Goal: Task Accomplishment & Management: Complete application form

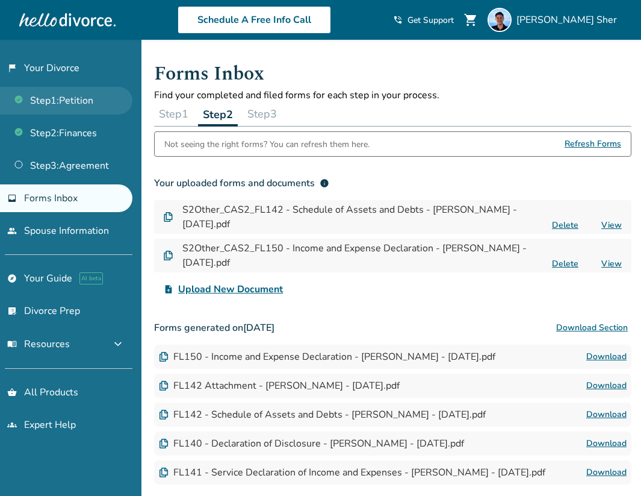
click at [77, 106] on link "Step 1 : Petition" at bounding box center [66, 101] width 132 height 28
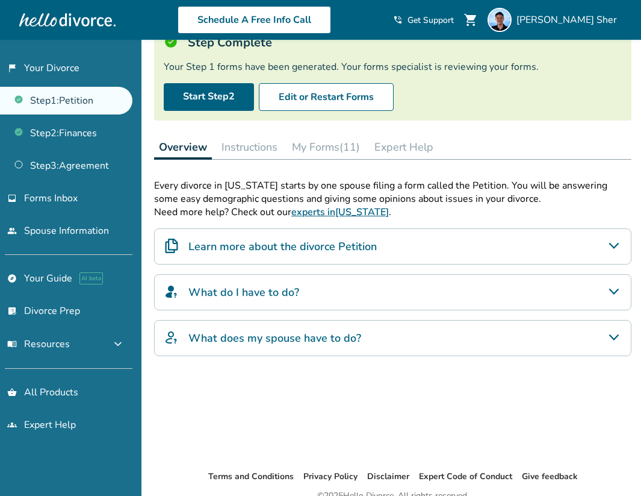
scroll to position [93, 0]
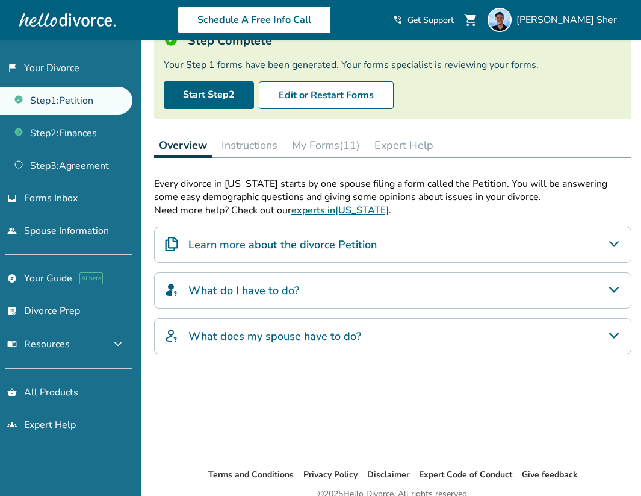
click at [311, 143] on button "My Forms (11)" at bounding box center [326, 145] width 78 height 24
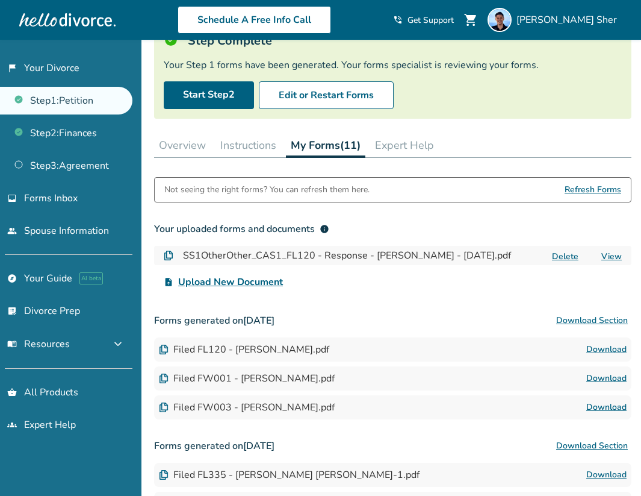
scroll to position [116, 0]
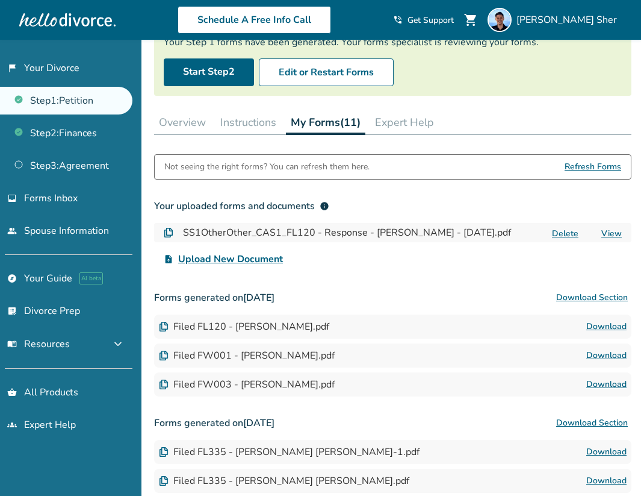
click at [618, 232] on link "View" at bounding box center [611, 233] width 20 height 11
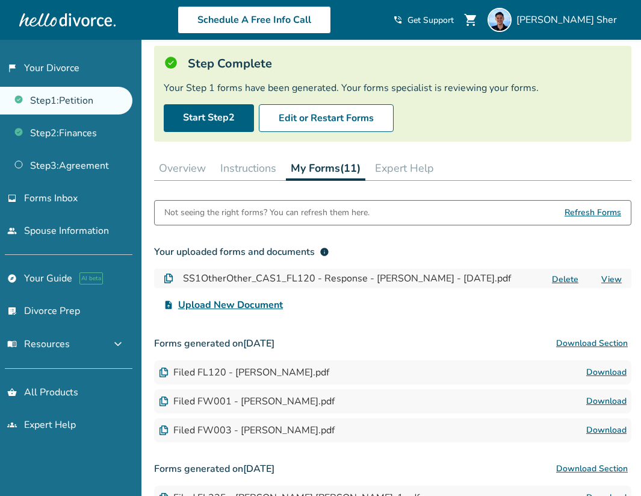
scroll to position [0, 0]
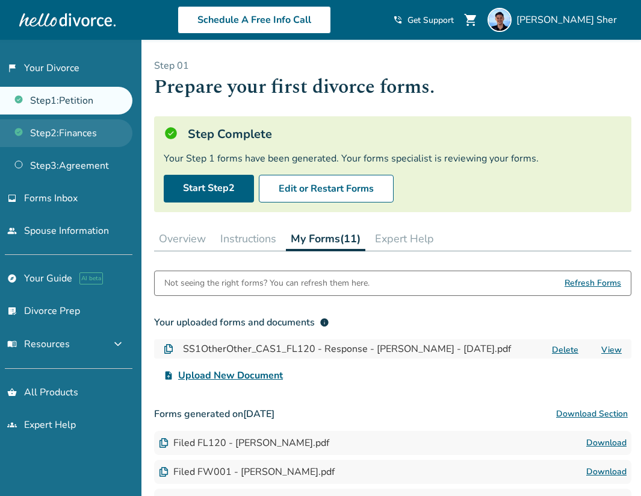
click at [94, 124] on link "Step 2 : Finances" at bounding box center [66, 133] width 132 height 28
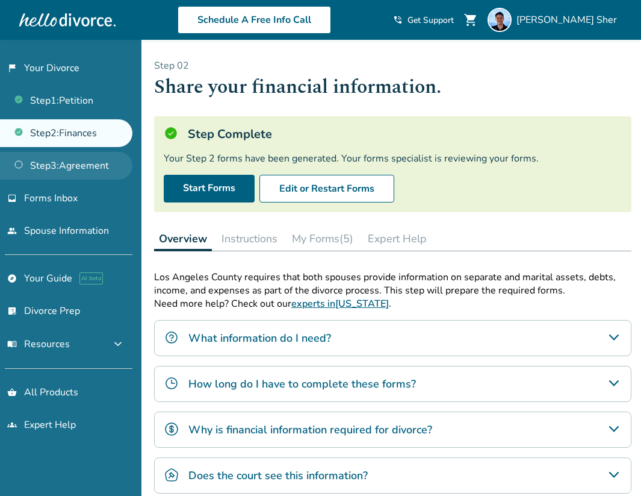
click at [87, 156] on link "Step 3 : Agreement" at bounding box center [66, 166] width 132 height 28
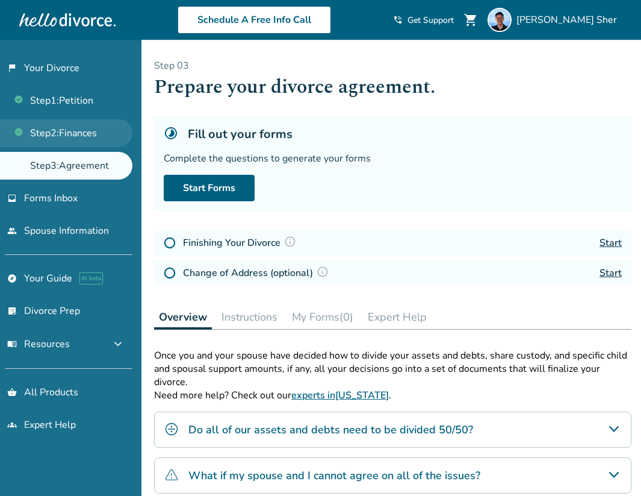
click at [85, 141] on link "Step 2 : Finances" at bounding box center [66, 133] width 132 height 28
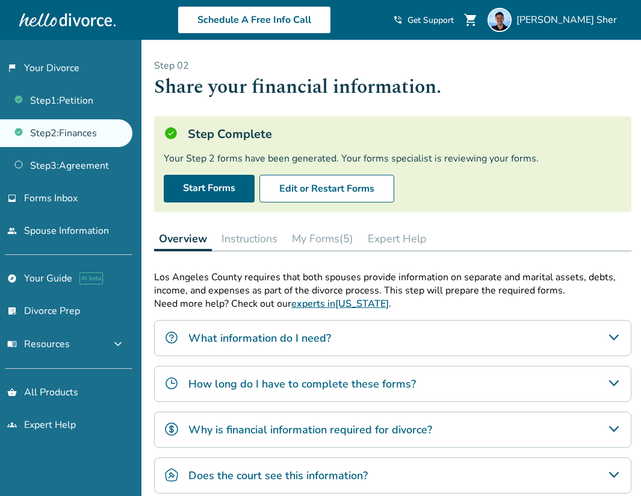
click at [148, 194] on div "Step 0 2 Share your financial information. Step Complete Your Step 2 forms have…" at bounding box center [393, 304] width 497 height 528
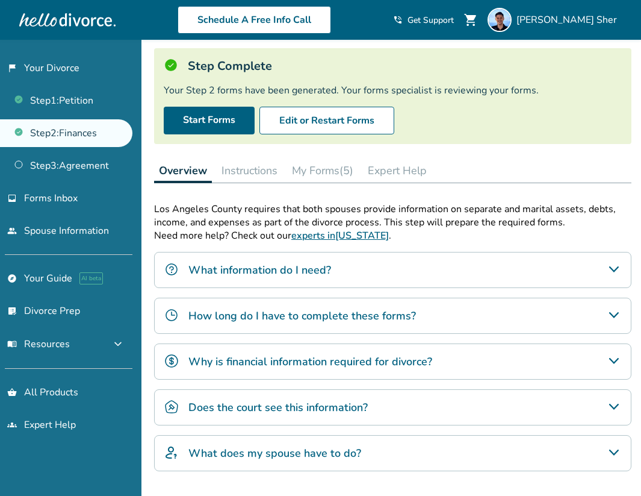
scroll to position [155, 0]
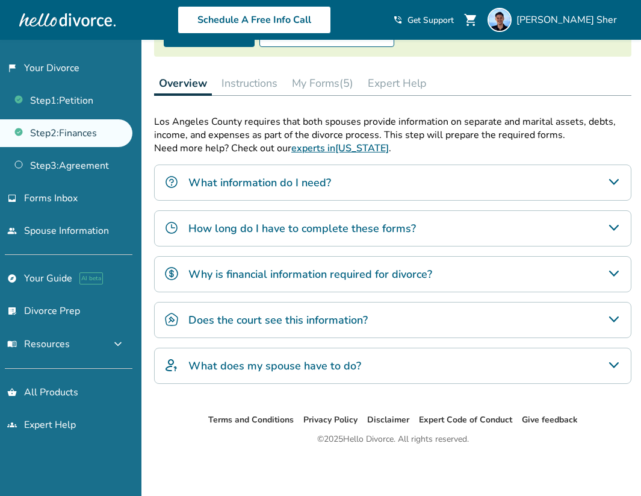
click at [324, 87] on button "My Forms (5)" at bounding box center [322, 83] width 71 height 24
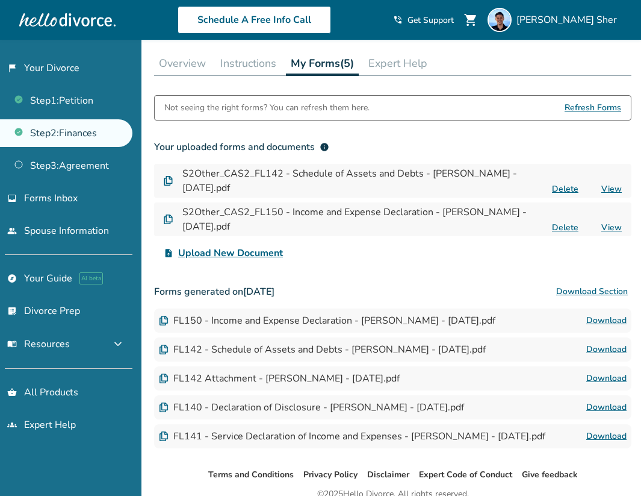
scroll to position [179, 0]
